Goal: Task Accomplishment & Management: Manage account settings

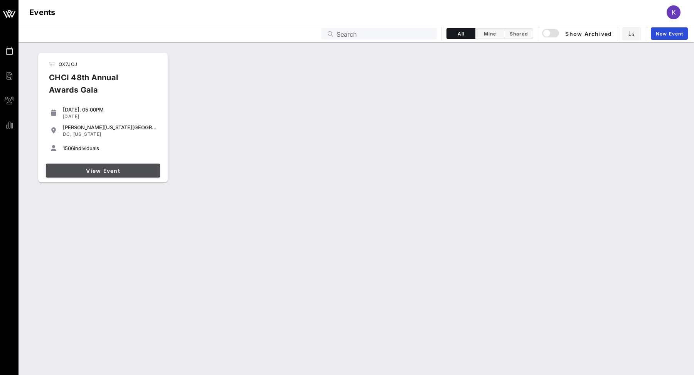
click at [119, 172] on span "View Event" at bounding box center [103, 170] width 108 height 7
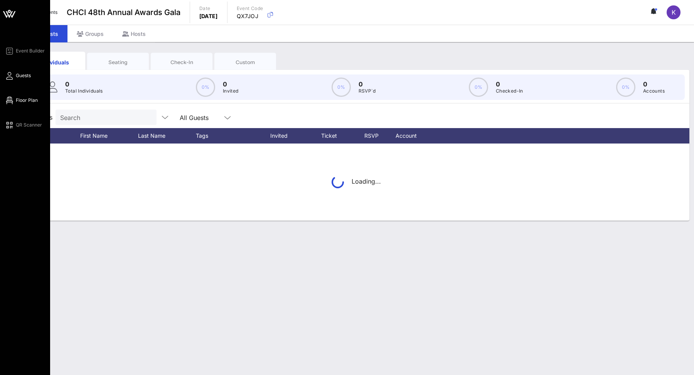
click at [18, 96] on link "Floor Plan" at bounding box center [21, 100] width 33 height 9
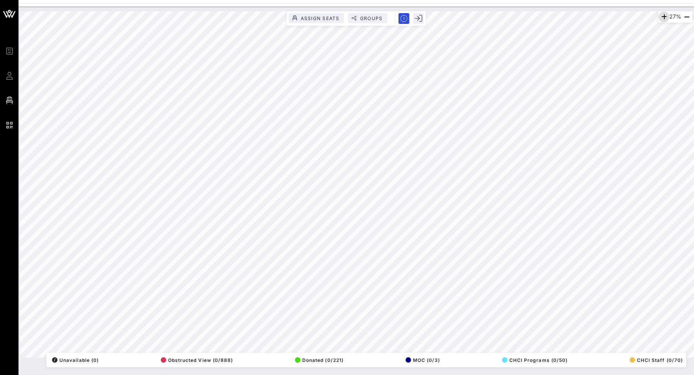
click at [660, 17] on icon "button" at bounding box center [663, 16] width 9 height 9
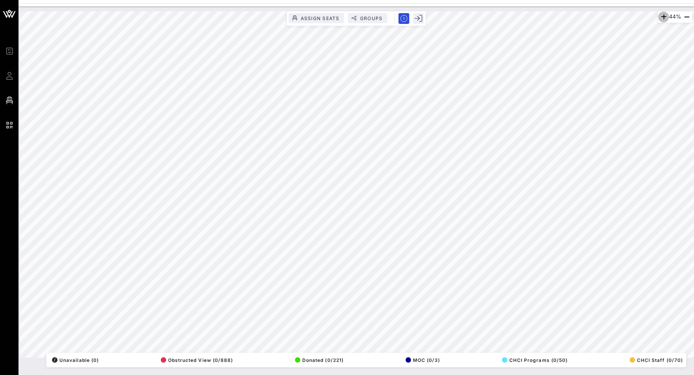
click at [660, 17] on icon "button" at bounding box center [663, 16] width 9 height 9
click at [502, 371] on div "48% Assign Seats Groups Exit All Reserved Shared Total Guests 1440 Total Seated…" at bounding box center [355, 191] width 675 height 368
click at [660, 19] on icon "button" at bounding box center [663, 16] width 9 height 9
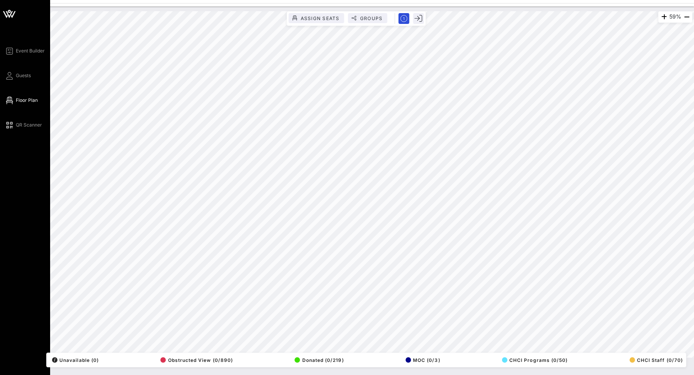
click at [9, 15] on icon at bounding box center [9, 14] width 18 height 18
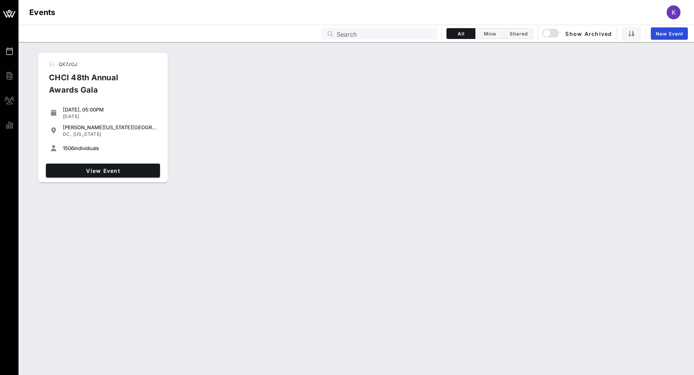
click at [666, 12] on div "K" at bounding box center [673, 12] width 14 height 14
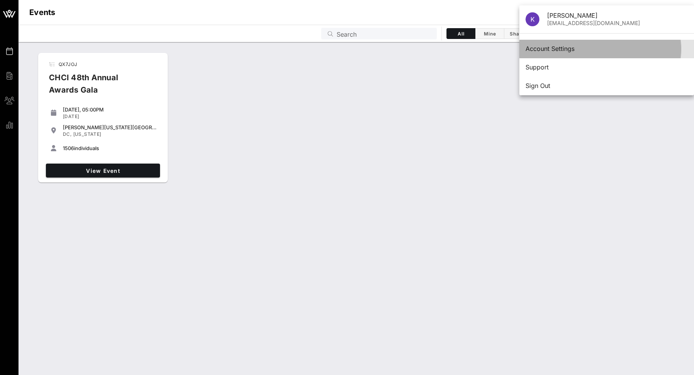
click at [566, 48] on div "Account Settings" at bounding box center [606, 48] width 162 height 7
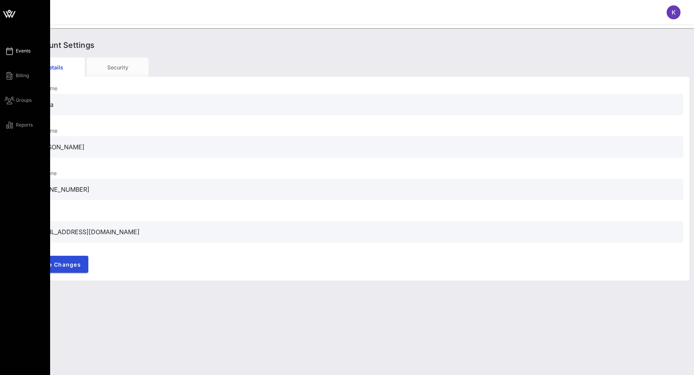
click at [14, 50] on link "Events" at bounding box center [18, 50] width 26 height 9
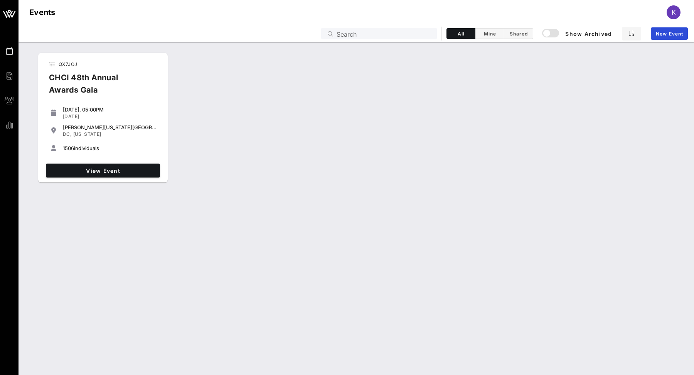
click at [134, 162] on div "View Event" at bounding box center [103, 170] width 120 height 20
click at [135, 168] on span "View Event" at bounding box center [103, 170] width 108 height 7
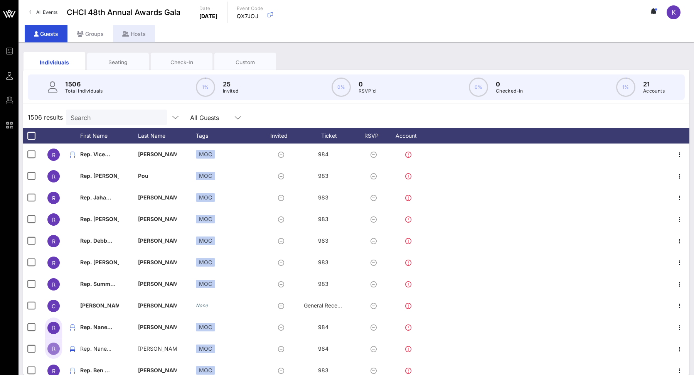
click at [146, 33] on div "Hosts" at bounding box center [134, 33] width 42 height 17
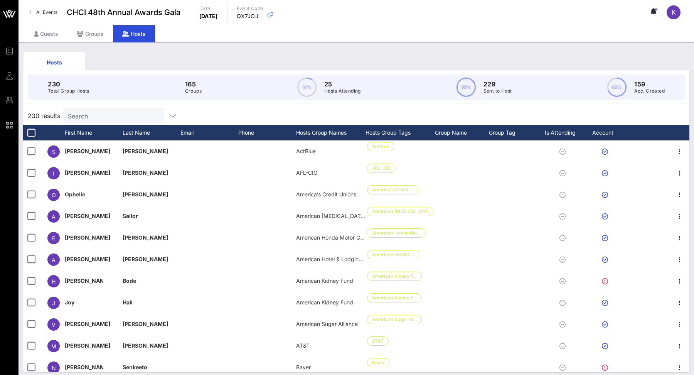
click at [109, 115] on input "Search" at bounding box center [113, 116] width 90 height 10
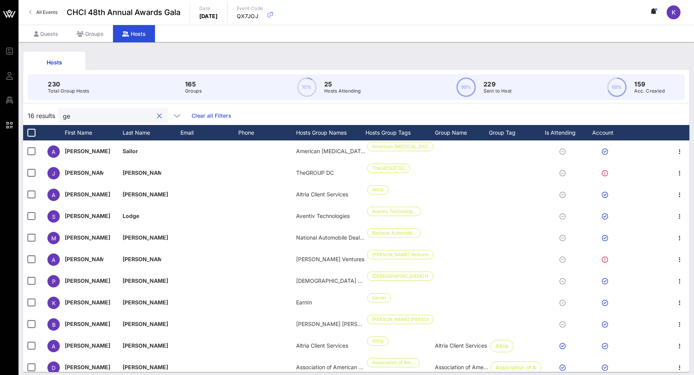
type input "g"
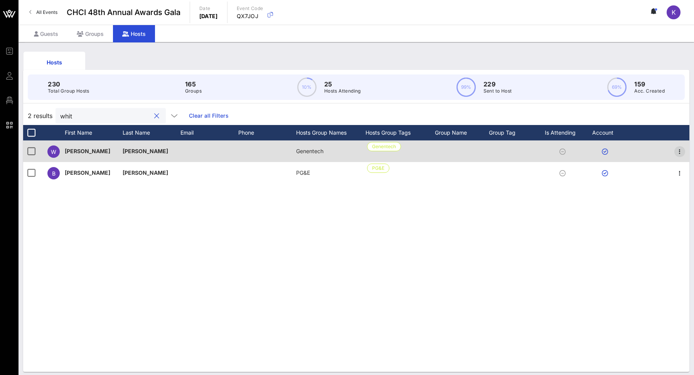
type input "whit"
click at [684, 153] on span "button" at bounding box center [679, 151] width 11 height 9
click at [649, 150] on div at bounding box center [648, 151] width 42 height 22
click at [127, 148] on span "[PERSON_NAME]" at bounding box center [145, 151] width 45 height 7
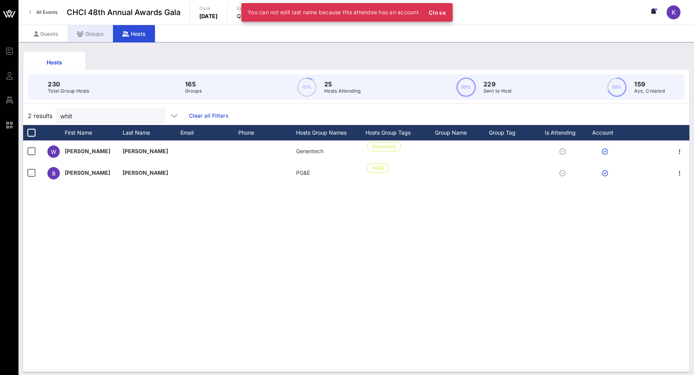
click at [96, 34] on div "Groups" at bounding box center [89, 33] width 45 height 17
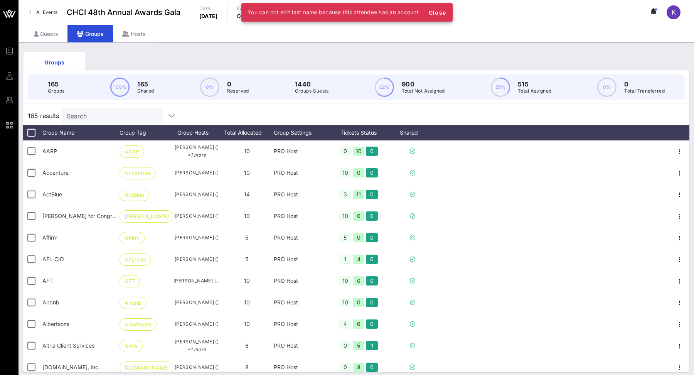
click at [125, 114] on input "Search" at bounding box center [112, 116] width 90 height 10
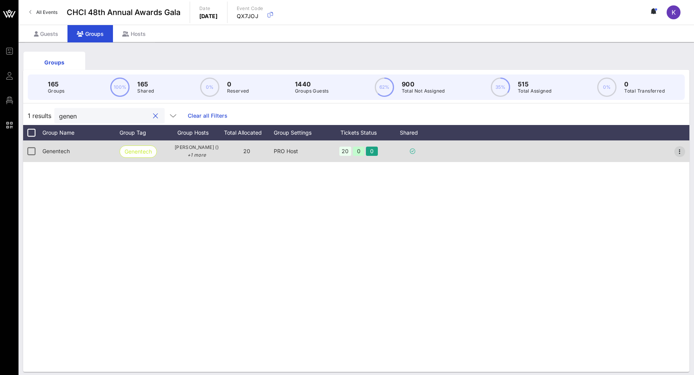
type input "genen"
click at [681, 148] on icon "button" at bounding box center [679, 151] width 9 height 9
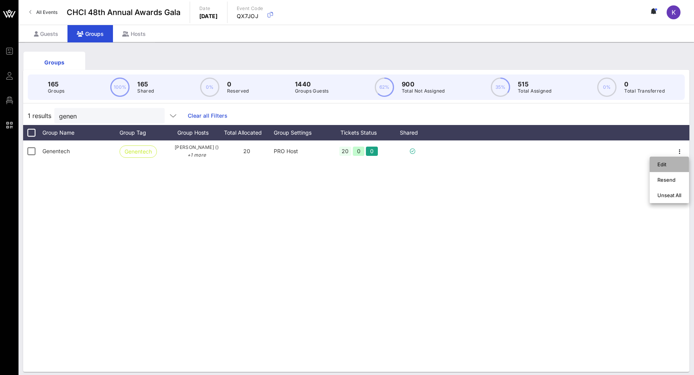
click at [659, 163] on div "Edit" at bounding box center [669, 164] width 24 height 6
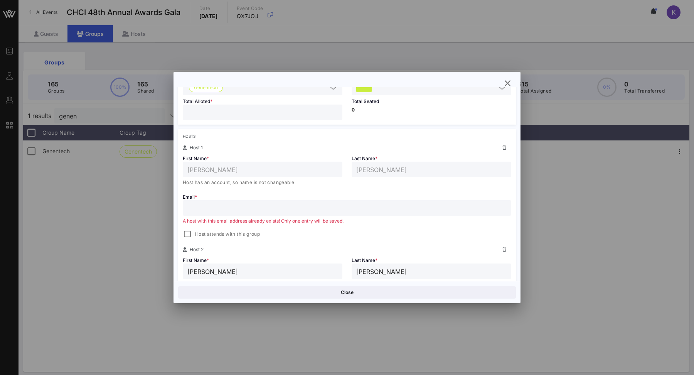
scroll to position [78, 0]
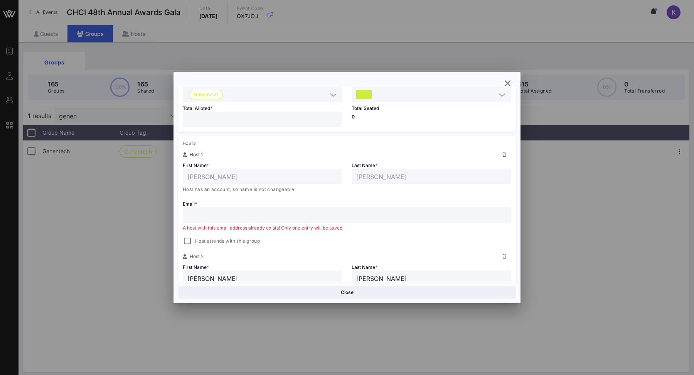
click at [430, 217] on input "text" at bounding box center [346, 215] width 319 height 10
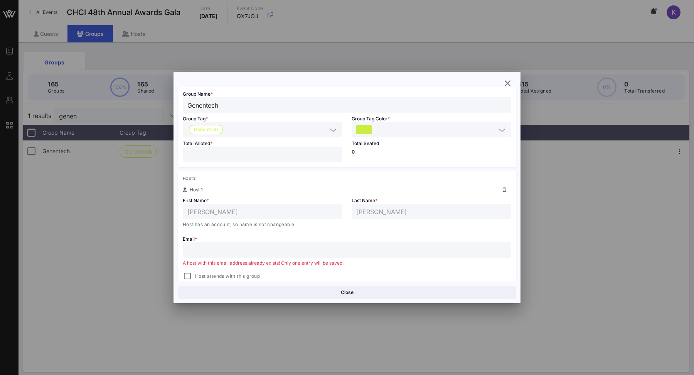
scroll to position [0, 0]
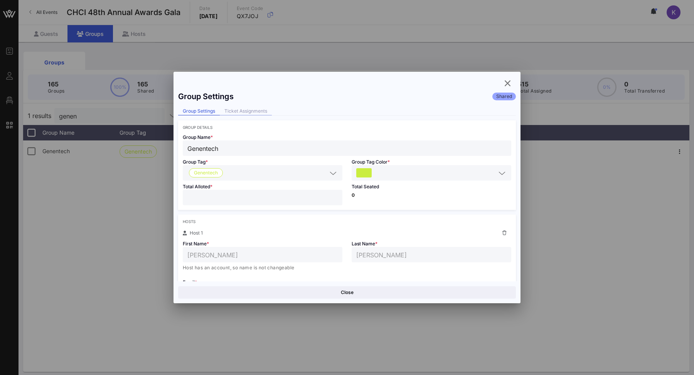
click at [262, 108] on div "Ticket Assignments" at bounding box center [246, 111] width 52 height 8
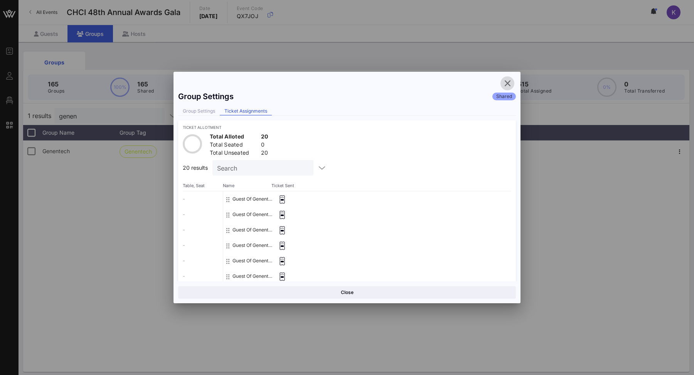
click at [507, 82] on icon "button" at bounding box center [507, 83] width 9 height 9
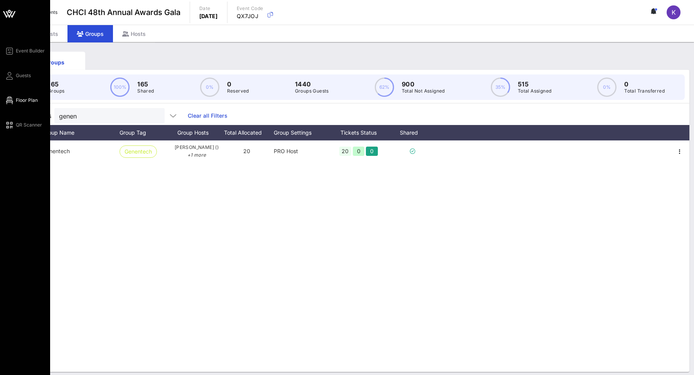
click at [18, 103] on span "Floor Plan" at bounding box center [27, 100] width 22 height 7
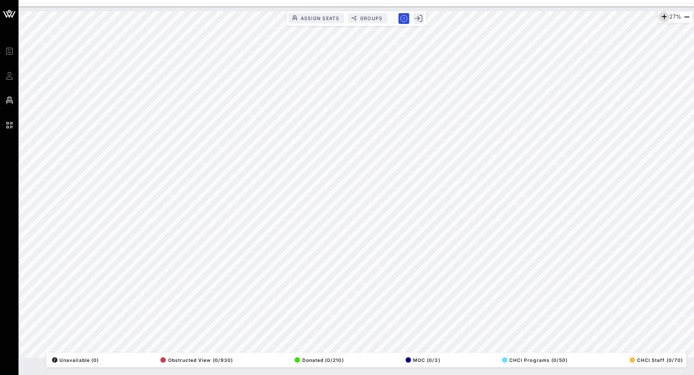
click at [661, 14] on icon "button" at bounding box center [663, 16] width 9 height 9
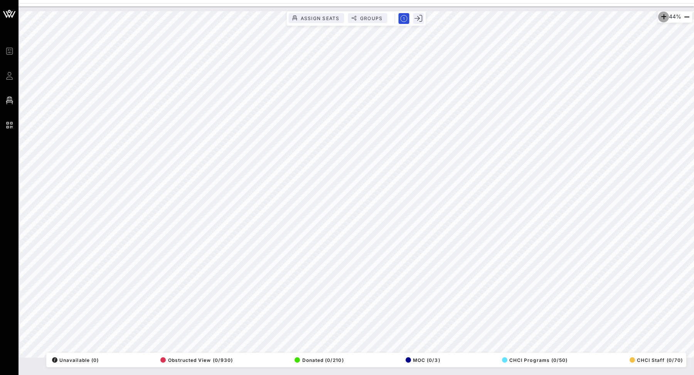
click at [661, 14] on icon "button" at bounding box center [663, 16] width 9 height 9
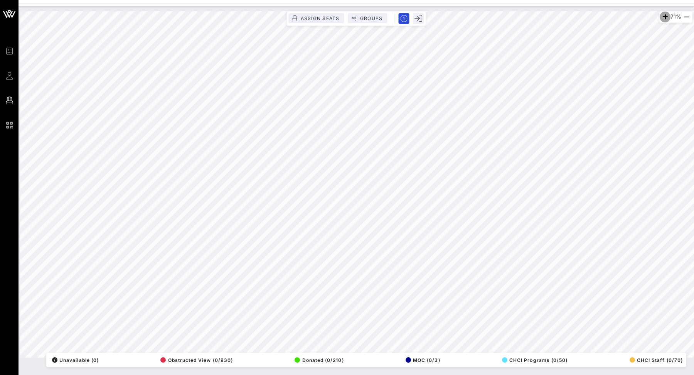
click at [661, 14] on icon "button" at bounding box center [664, 16] width 9 height 9
click at [686, 17] on icon "button" at bounding box center [686, 16] width 9 height 9
click at [687, 17] on icon "button" at bounding box center [686, 16] width 9 height 9
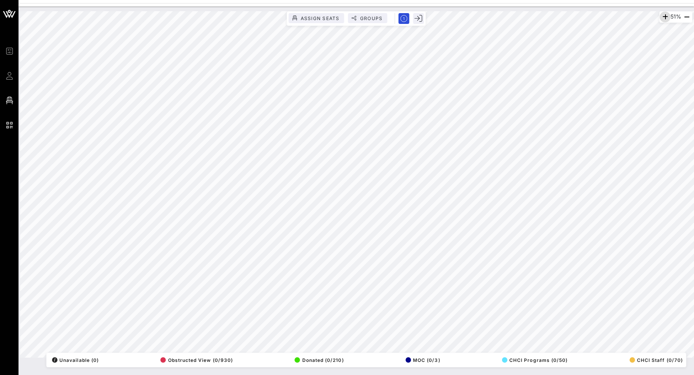
click at [663, 17] on icon "button" at bounding box center [664, 16] width 9 height 9
click at [663, 17] on icon "button" at bounding box center [663, 16] width 9 height 9
click at [273, 374] on div "68% Assign Seats Groups Exit All Reserved Shared Total Guests 1440 Total Seated…" at bounding box center [355, 191] width 675 height 368
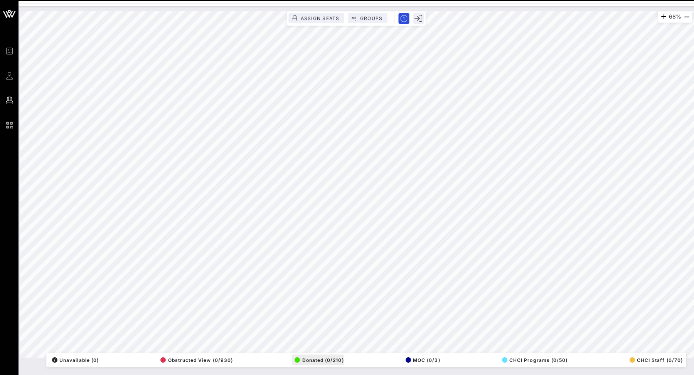
click at [314, 357] on div "68% Assign Seats Groups Exit All Reserved Shared Total Guests 1440 Total Seated…" at bounding box center [356, 184] width 672 height 346
